Goal: Find specific page/section: Find specific page/section

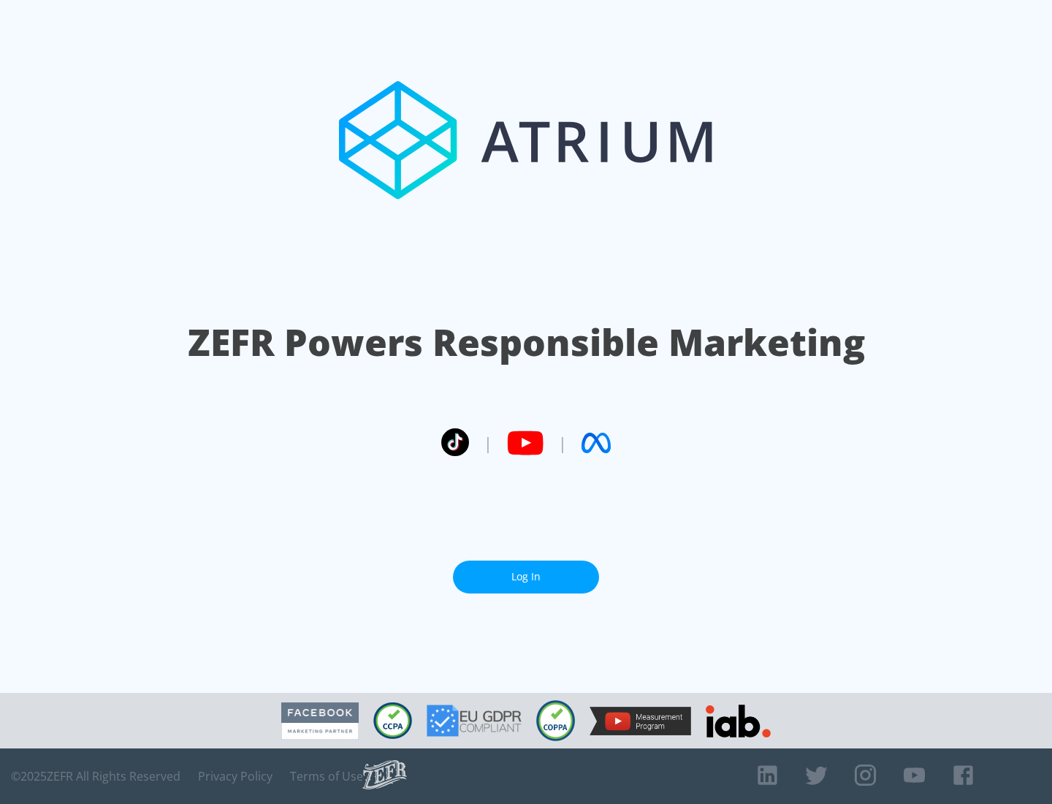
click at [526, 577] on link "Log In" at bounding box center [526, 576] width 146 height 33
